Goal: Information Seeking & Learning: Learn about a topic

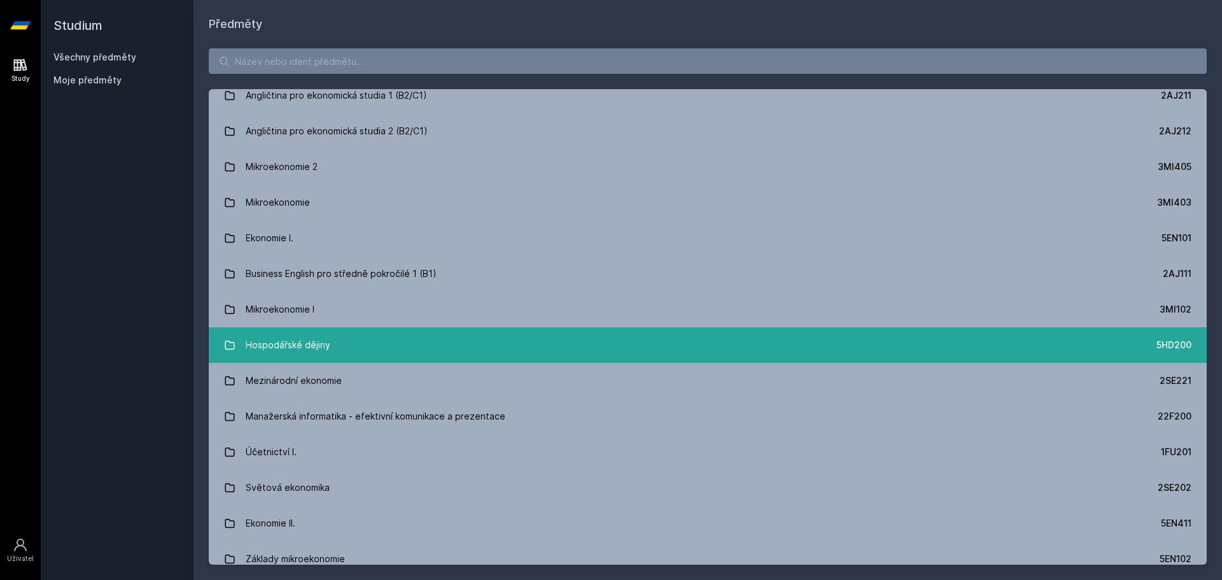
scroll to position [127, 0]
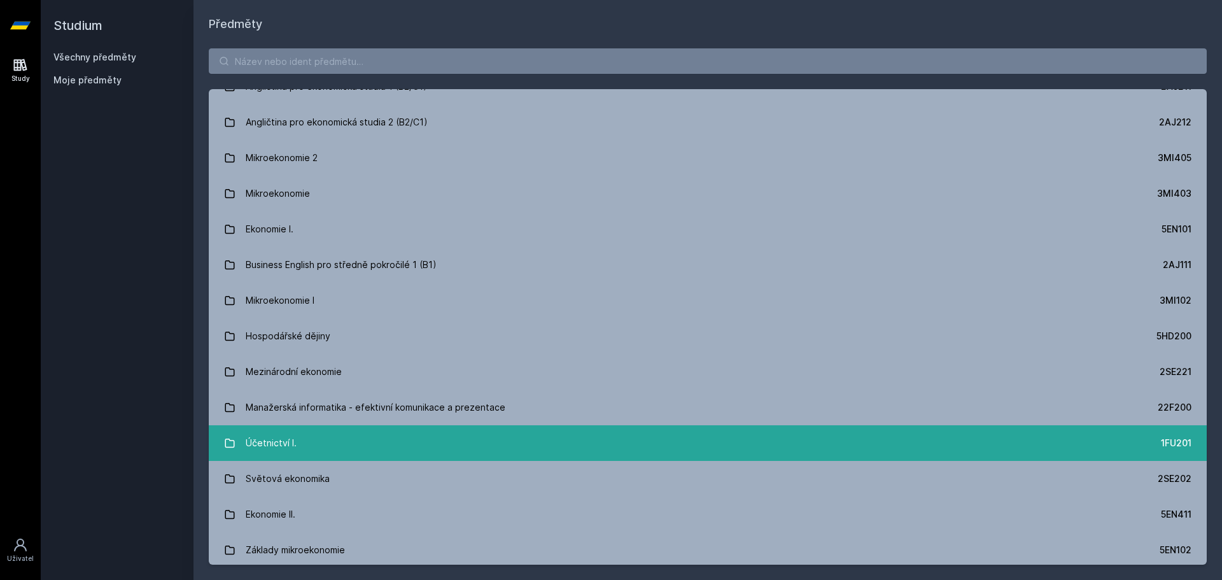
click at [304, 446] on link "Účetnictví I. 1FU201" at bounding box center [708, 443] width 998 height 36
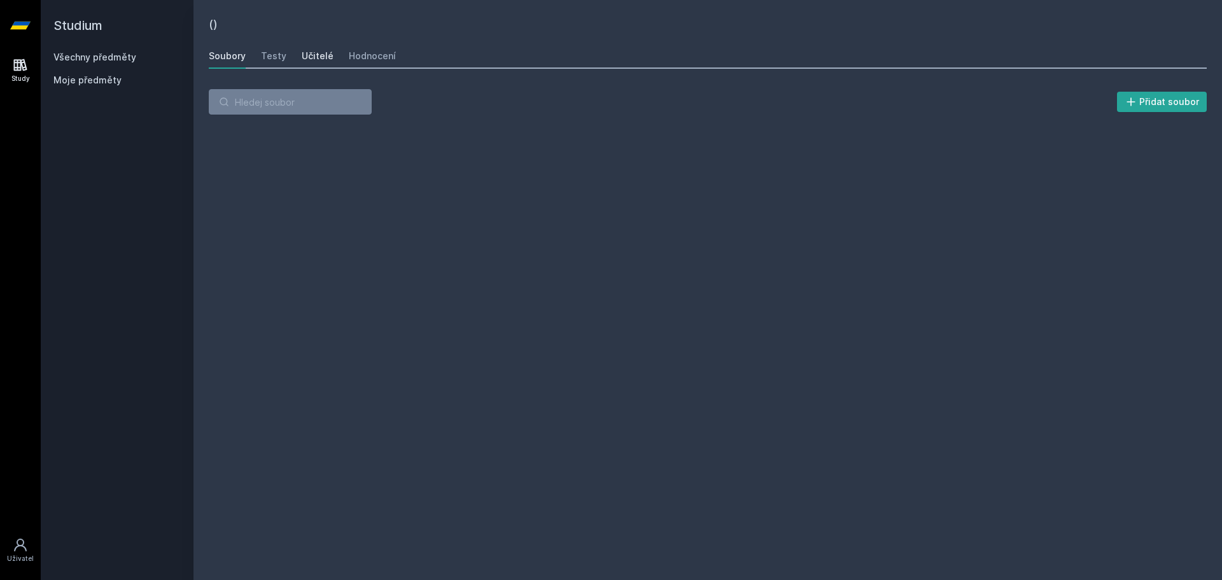
click at [320, 57] on div "Učitelé" at bounding box center [318, 56] width 32 height 13
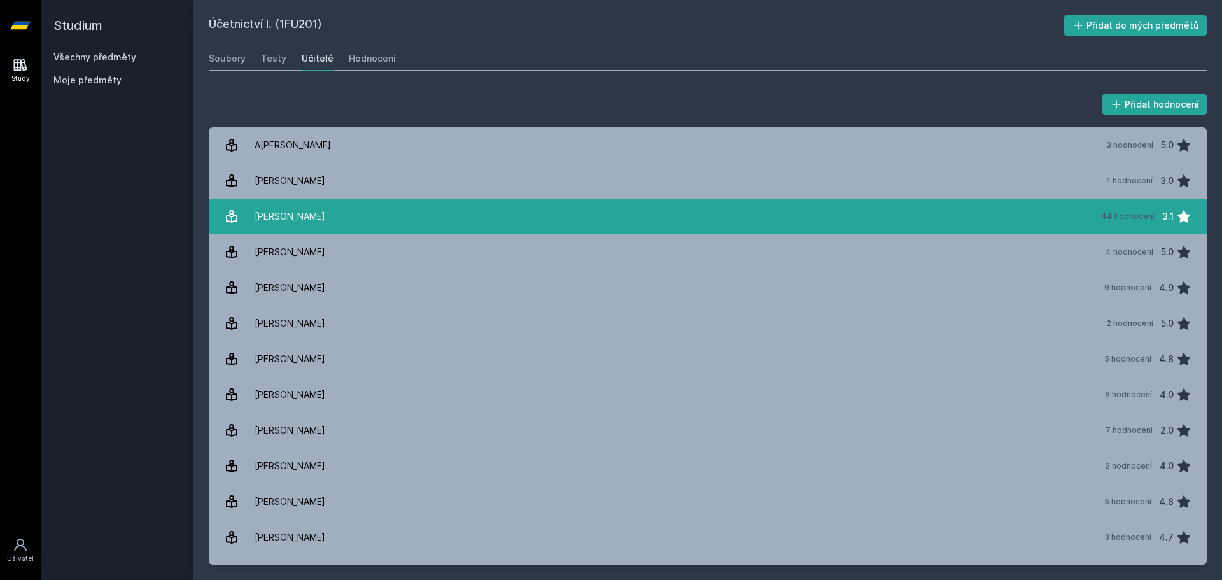
click at [314, 223] on link "[PERSON_NAME] 44 hodnocení 3.1" at bounding box center [708, 217] width 998 height 36
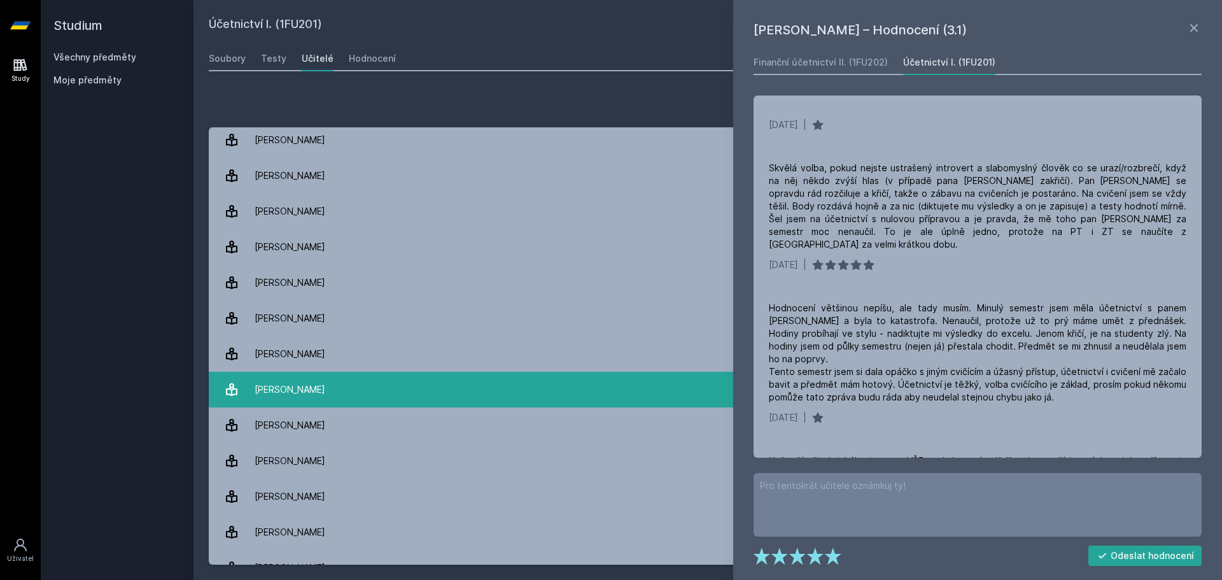
scroll to position [318, 0]
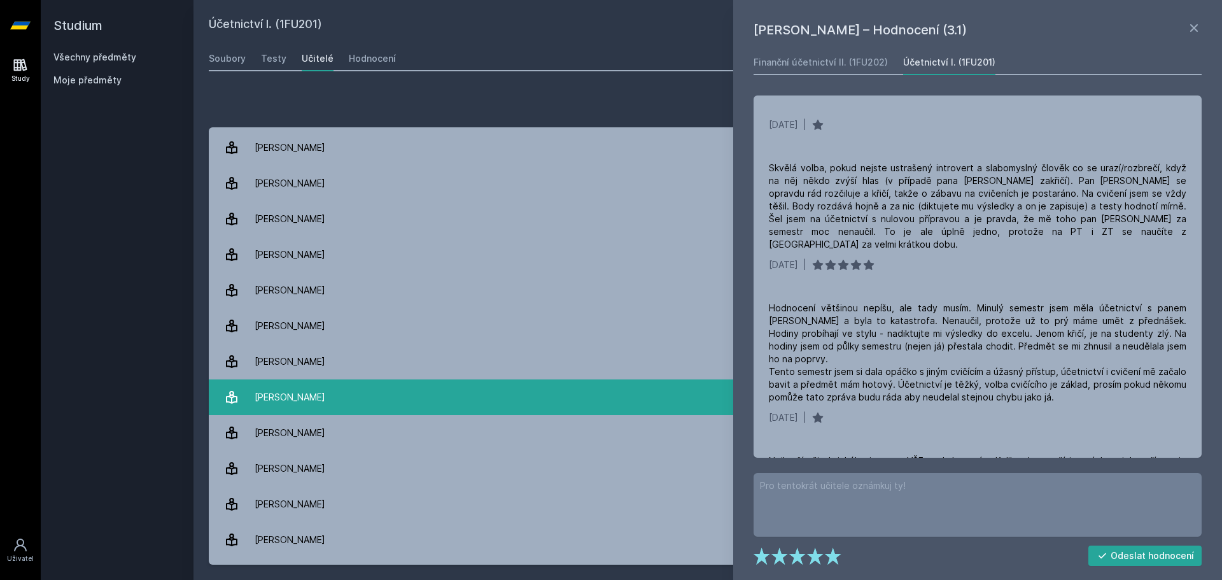
click at [312, 392] on div "[PERSON_NAME]" at bounding box center [290, 396] width 71 height 25
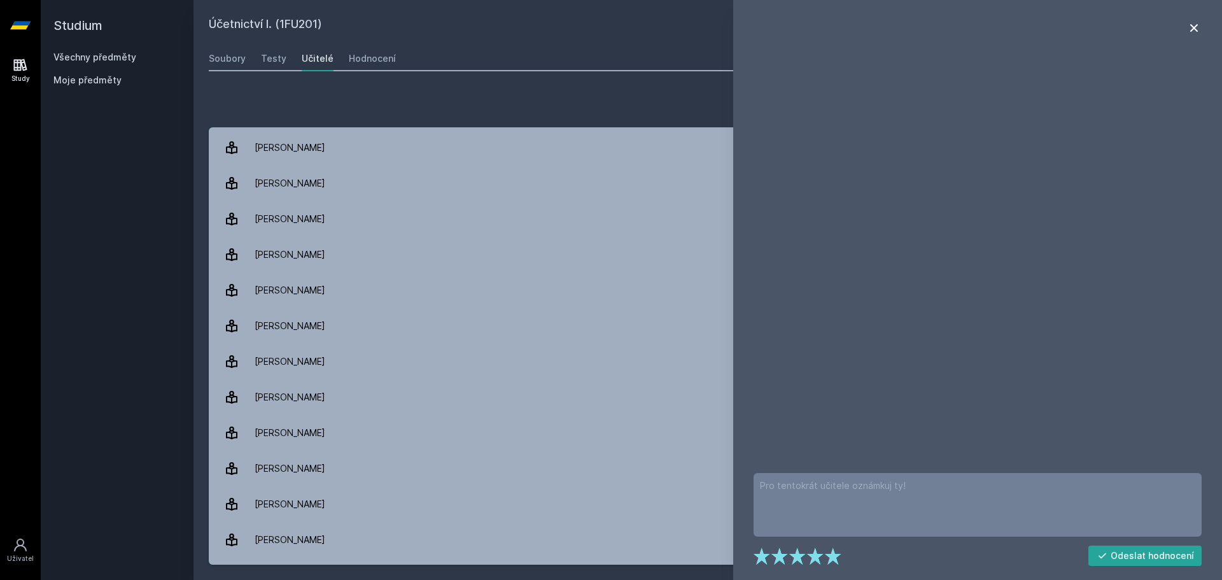
click at [1194, 27] on icon at bounding box center [1193, 27] width 15 height 15
